Goal: Transaction & Acquisition: Purchase product/service

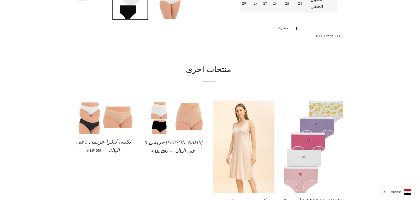
scroll to position [304, 0]
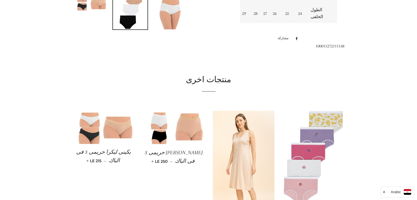
click at [315, 111] on img at bounding box center [314, 157] width 62 height 93
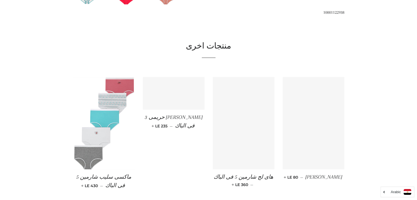
scroll to position [384, 0]
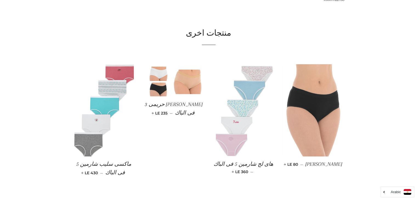
click at [251, 108] on img at bounding box center [244, 110] width 62 height 93
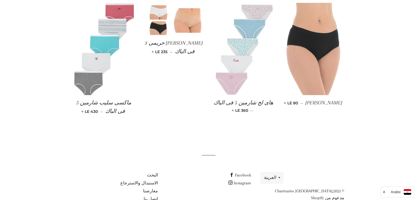
scroll to position [460, 0]
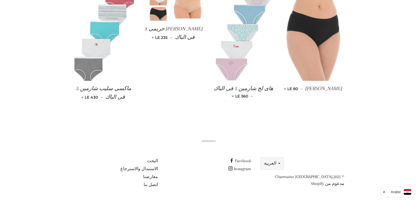
click at [278, 161] on button "العربية" at bounding box center [272, 164] width 23 height 12
click at [268, 147] on link "العربية" at bounding box center [265, 146] width 12 height 5
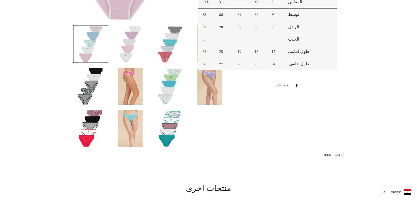
scroll to position [274, 0]
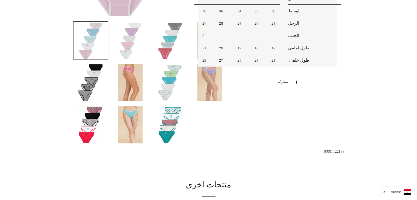
click at [172, 119] on img at bounding box center [170, 124] width 25 height 37
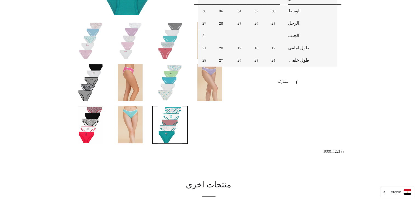
click at [94, 122] on img at bounding box center [90, 124] width 25 height 37
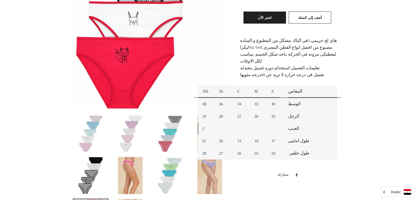
scroll to position [219, 0]
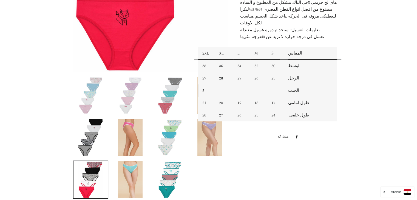
click at [170, 128] on img at bounding box center [170, 137] width 25 height 37
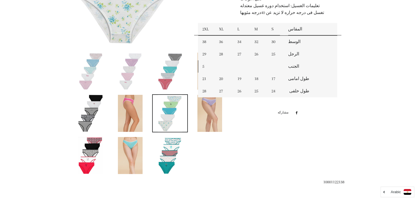
scroll to position [247, 0]
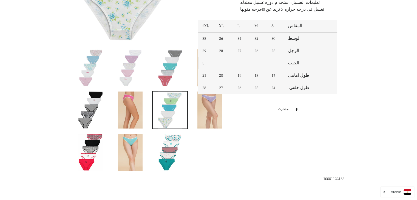
click at [84, 111] on img at bounding box center [90, 110] width 25 height 37
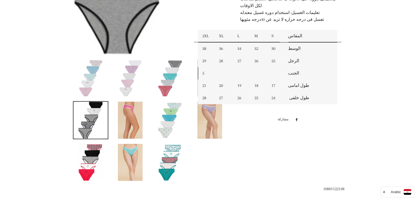
scroll to position [219, 0]
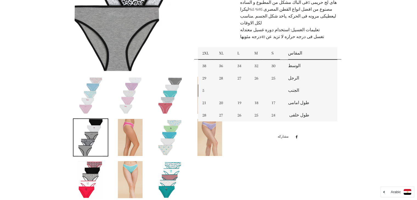
click at [127, 129] on img at bounding box center [130, 137] width 25 height 37
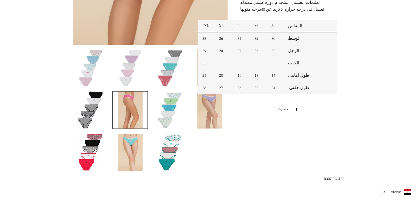
scroll to position [274, 0]
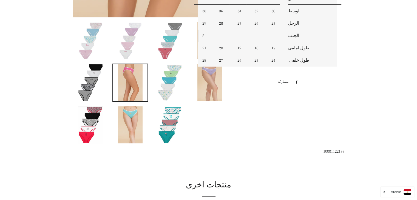
click at [165, 127] on img at bounding box center [170, 124] width 25 height 37
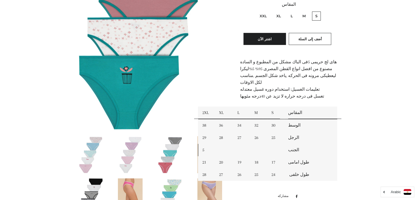
scroll to position [192, 0]
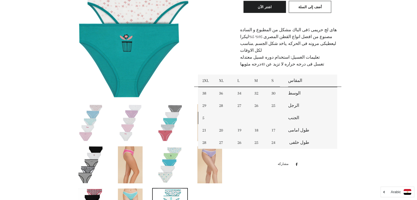
click at [132, 120] on img at bounding box center [130, 122] width 25 height 37
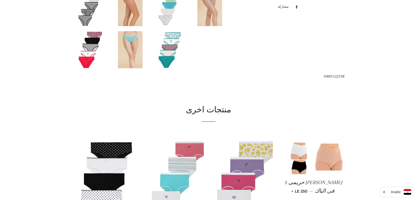
scroll to position [315, 0]
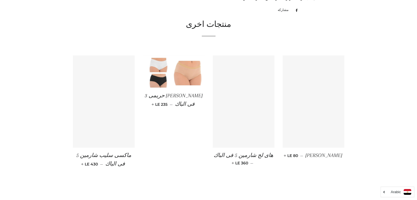
scroll to position [384, 0]
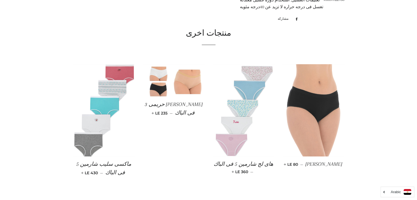
click at [322, 165] on span "[PERSON_NAME]" at bounding box center [324, 164] width 37 height 6
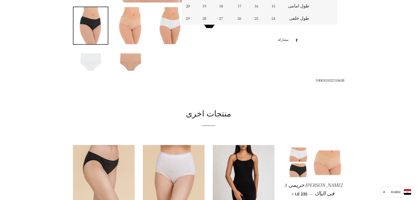
scroll to position [280, 0]
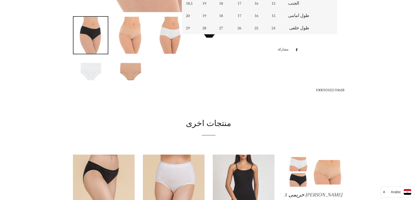
click at [243, 176] on img at bounding box center [244, 186] width 62 height 62
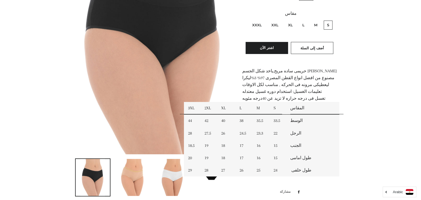
scroll to position [0, 0]
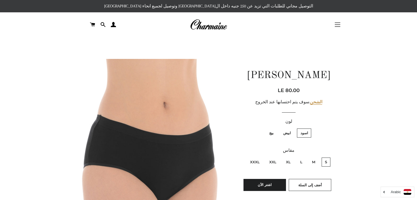
click at [339, 26] on button "التنقل في الموقع" at bounding box center [338, 25] width 14 height 14
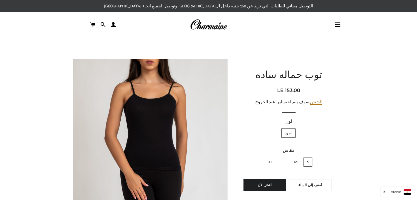
click at [270, 163] on label "XL" at bounding box center [270, 162] width 11 height 9
click at [274, 157] on input "XL" at bounding box center [274, 157] width 0 height 0
radio input "true"
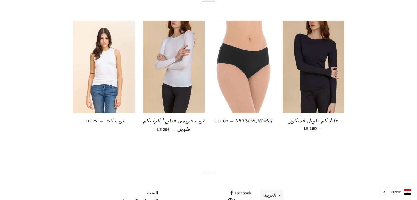
scroll to position [304, 0]
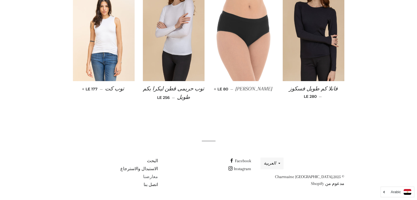
click at [150, 178] on link "معارضنا" at bounding box center [150, 176] width 15 height 5
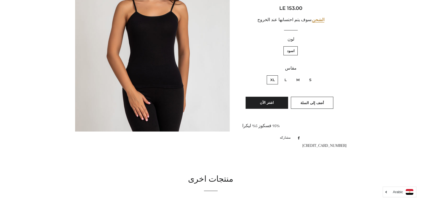
scroll to position [0, 0]
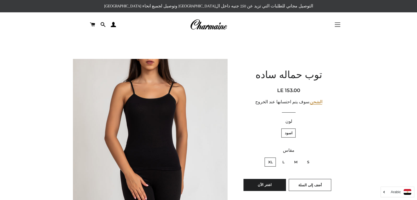
click at [339, 24] on span "button" at bounding box center [337, 24] width 5 height 1
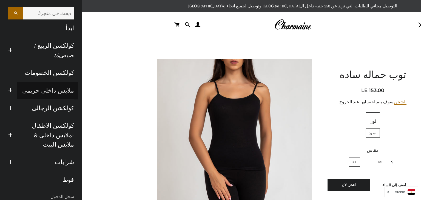
click at [53, 90] on link "ملابس داخلى حريمى" at bounding box center [47, 91] width 61 height 18
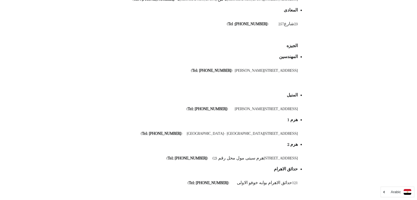
scroll to position [188, 0]
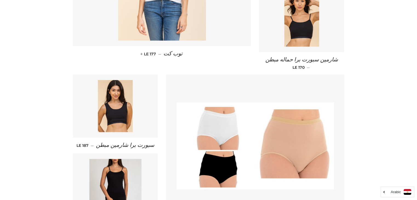
scroll to position [271, 0]
